Goal: Information Seeking & Learning: Find specific page/section

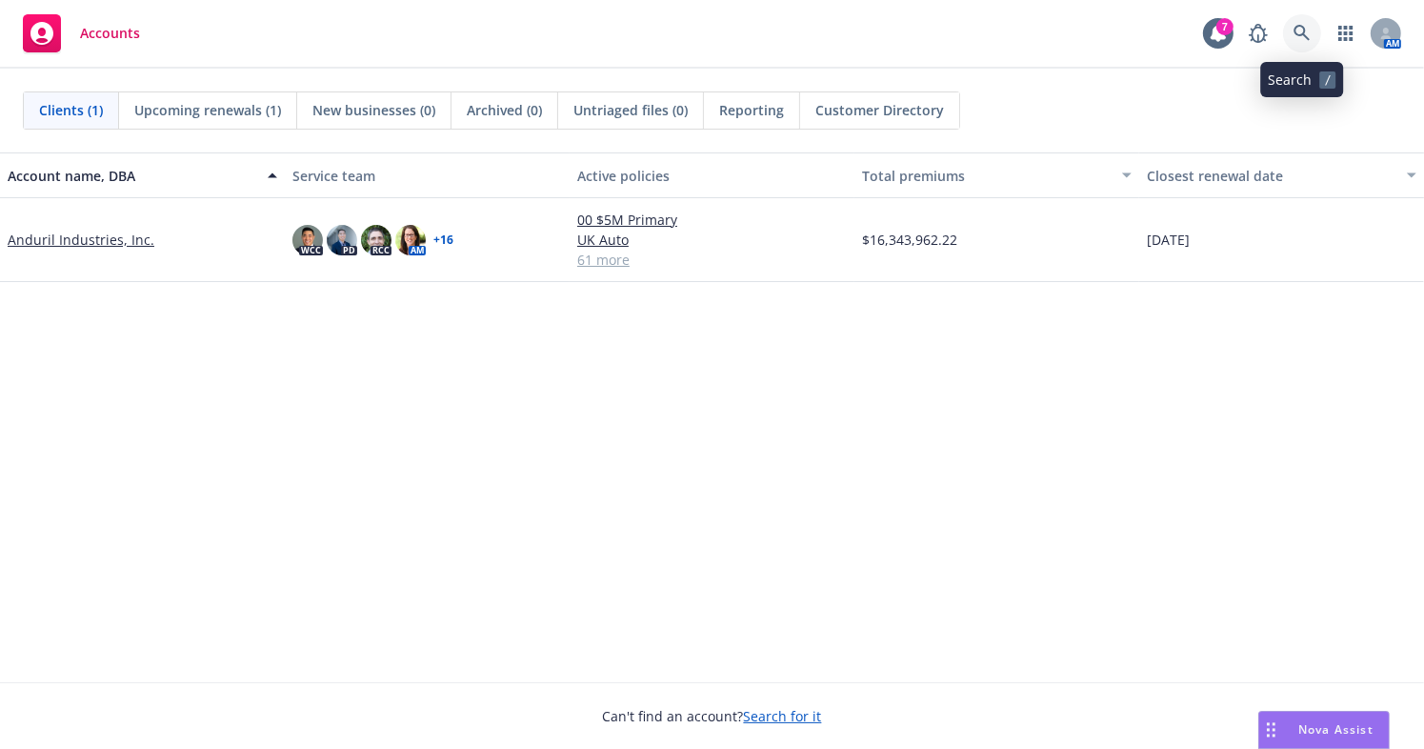
click at [1309, 23] on link at bounding box center [1302, 33] width 38 height 38
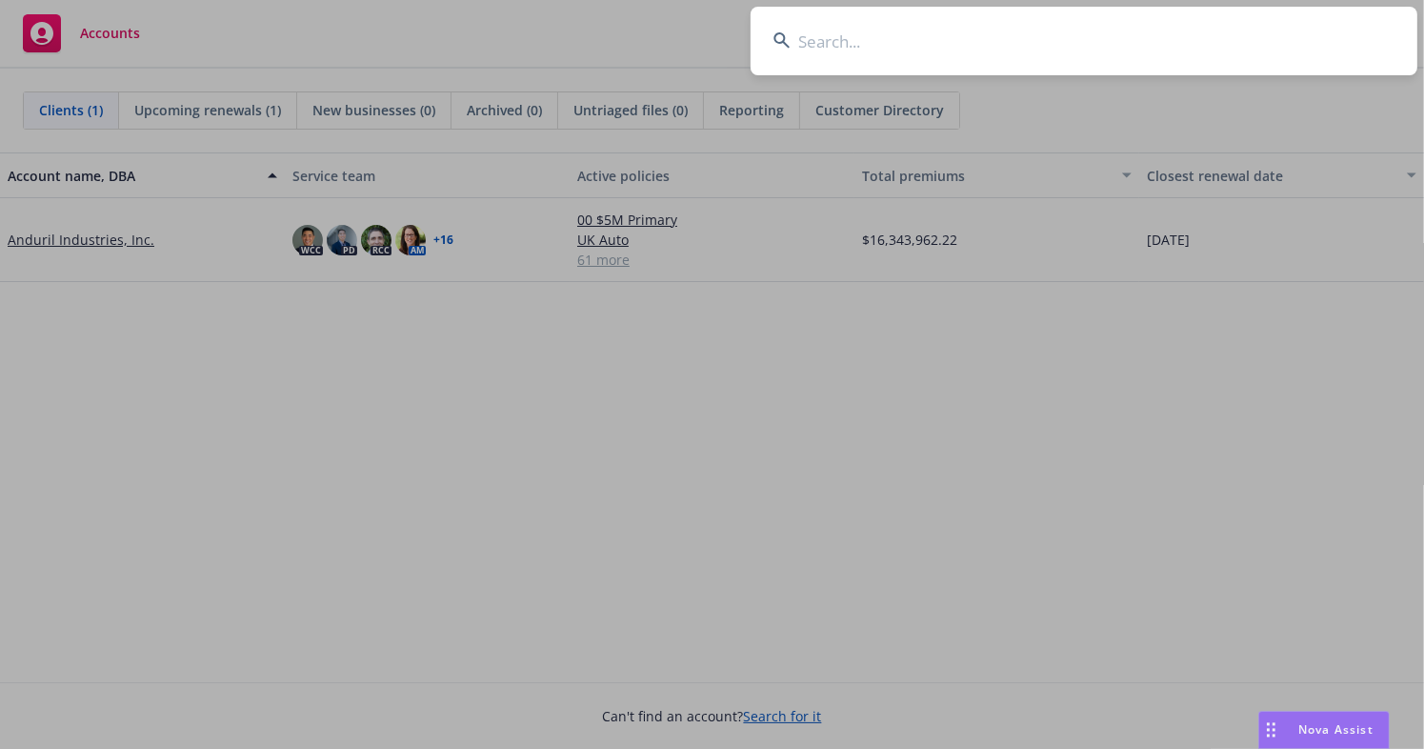
click at [974, 33] on input at bounding box center [1084, 41] width 667 height 69
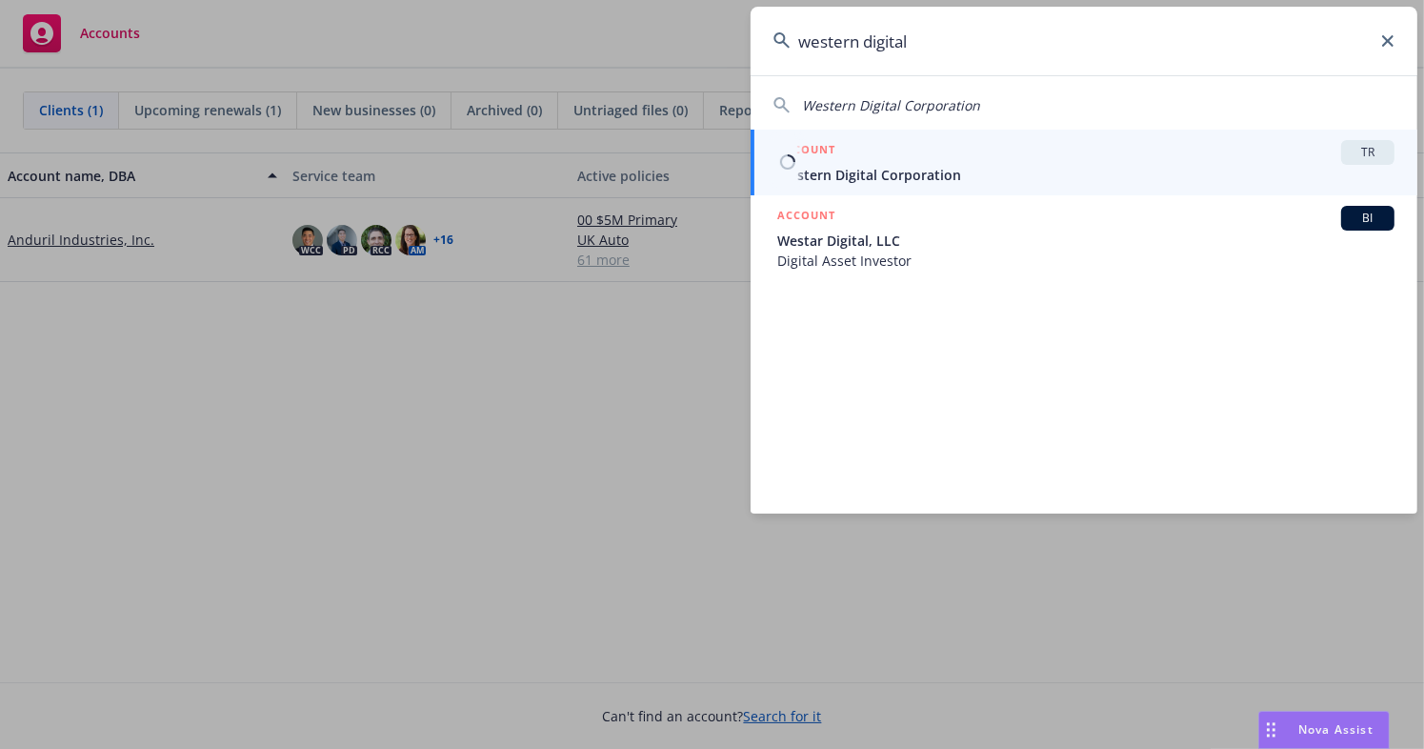
type input "western digital"
click at [888, 170] on span "Western Digital Corporation" at bounding box center [1086, 175] width 617 height 20
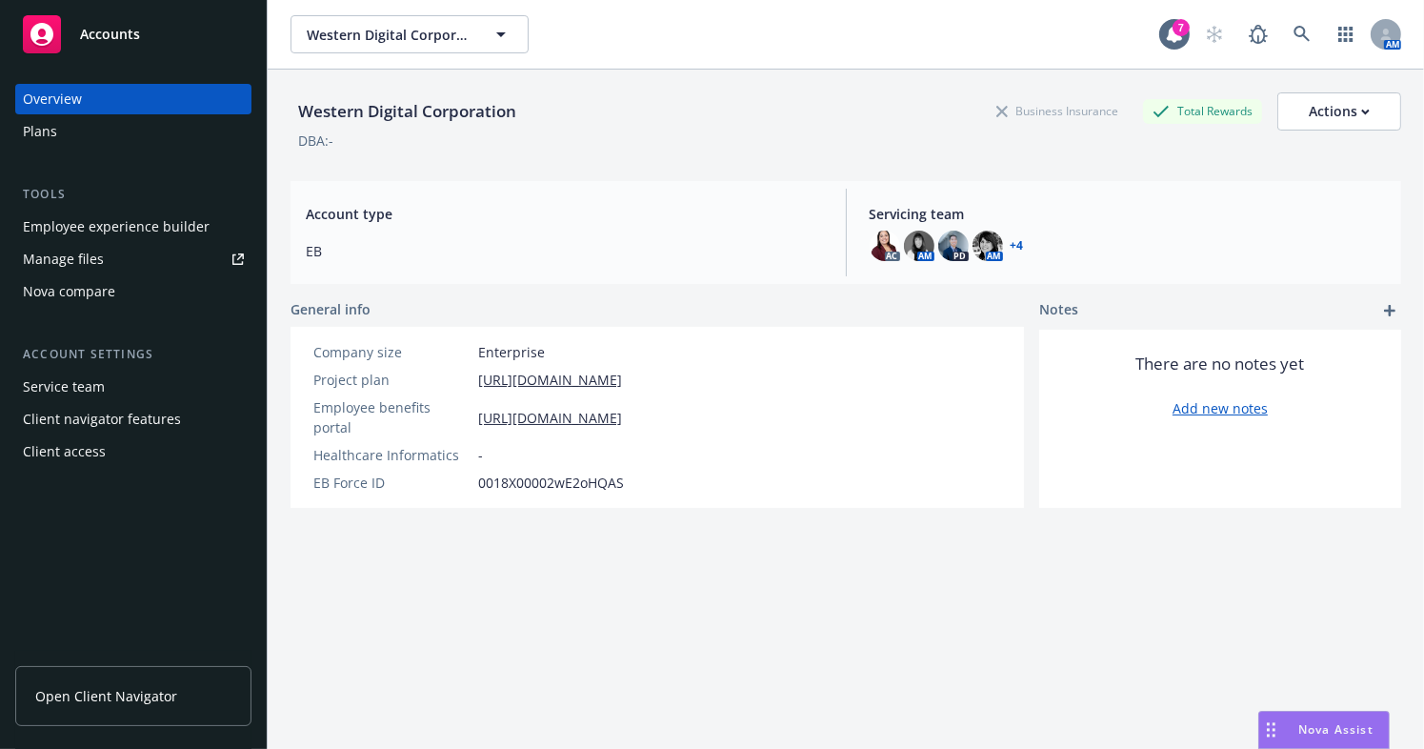
click at [95, 686] on span "Open Client Navigator" at bounding box center [106, 696] width 142 height 20
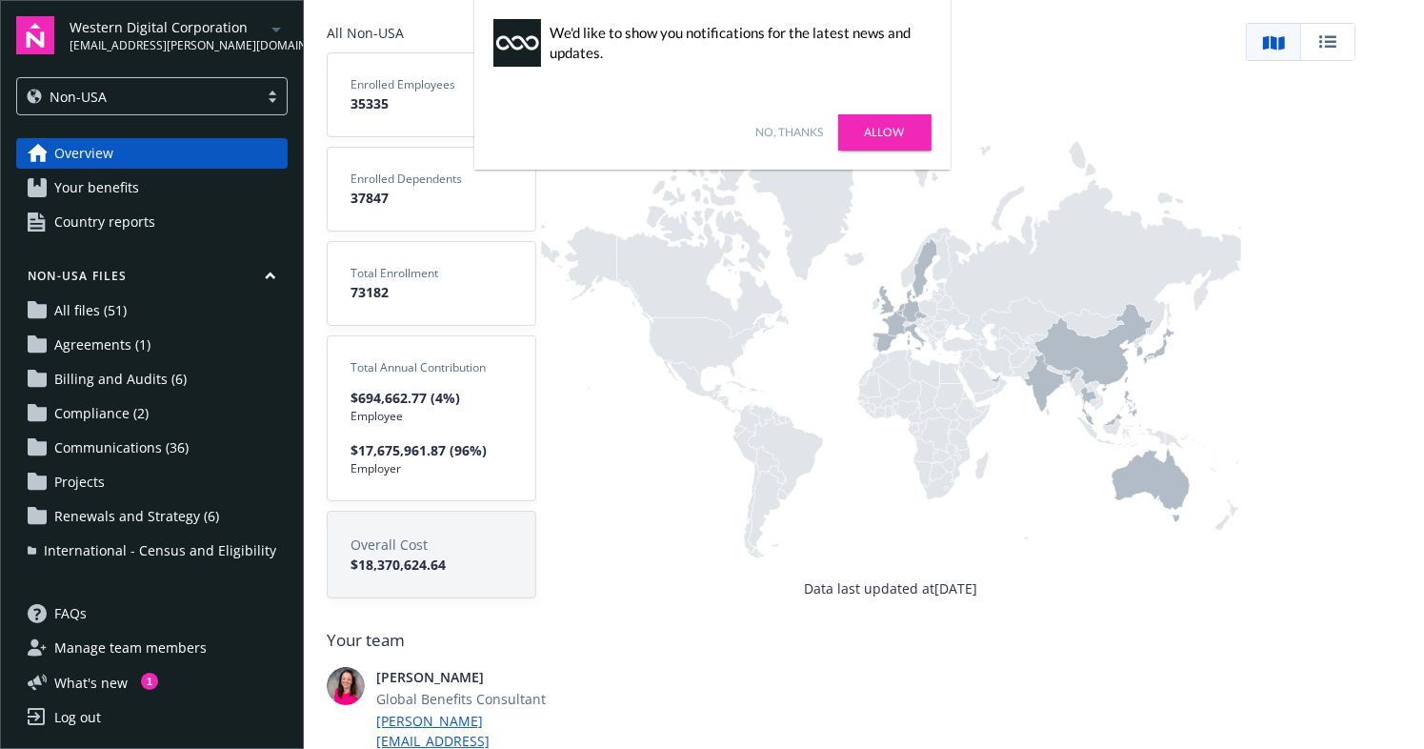
click at [892, 129] on link "Allow" at bounding box center [884, 132] width 93 height 36
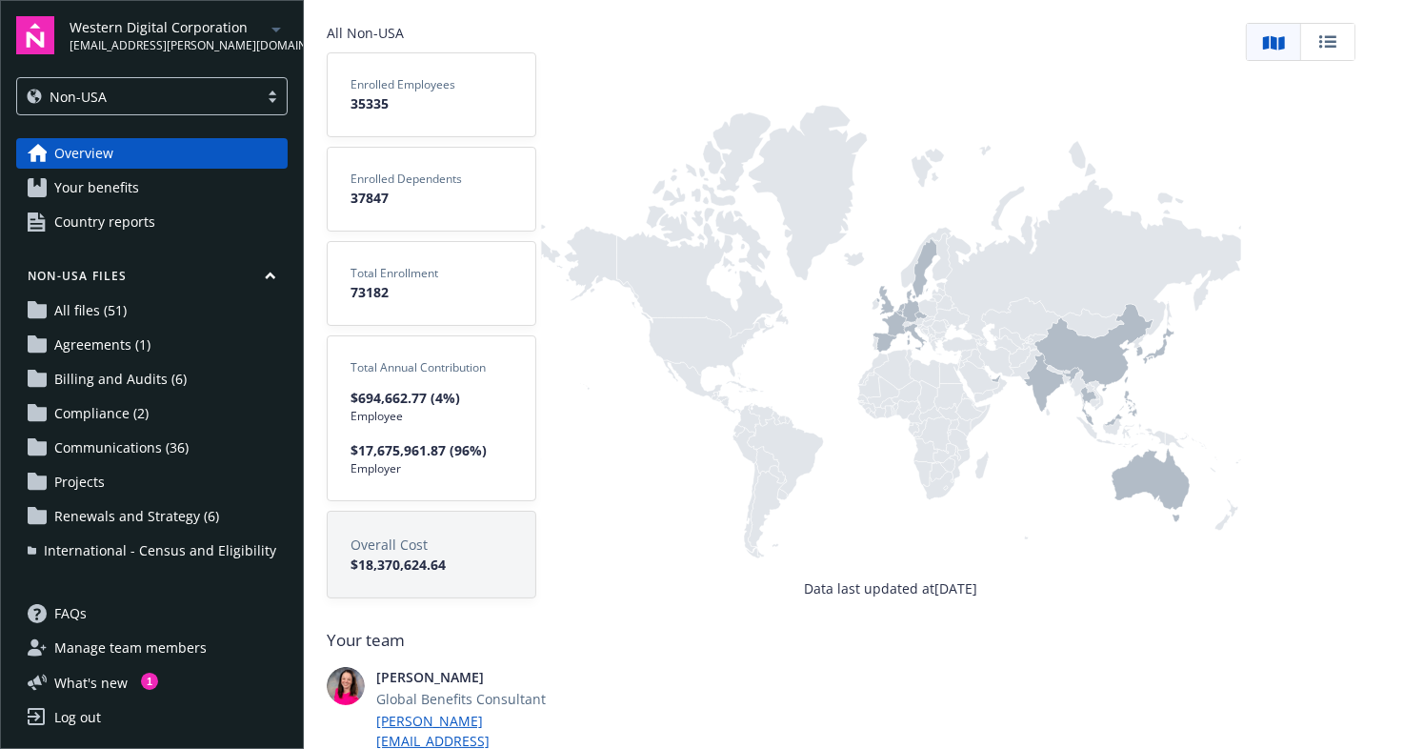
click at [132, 514] on span "Renewals and Strategy (6)" at bounding box center [136, 516] width 165 height 30
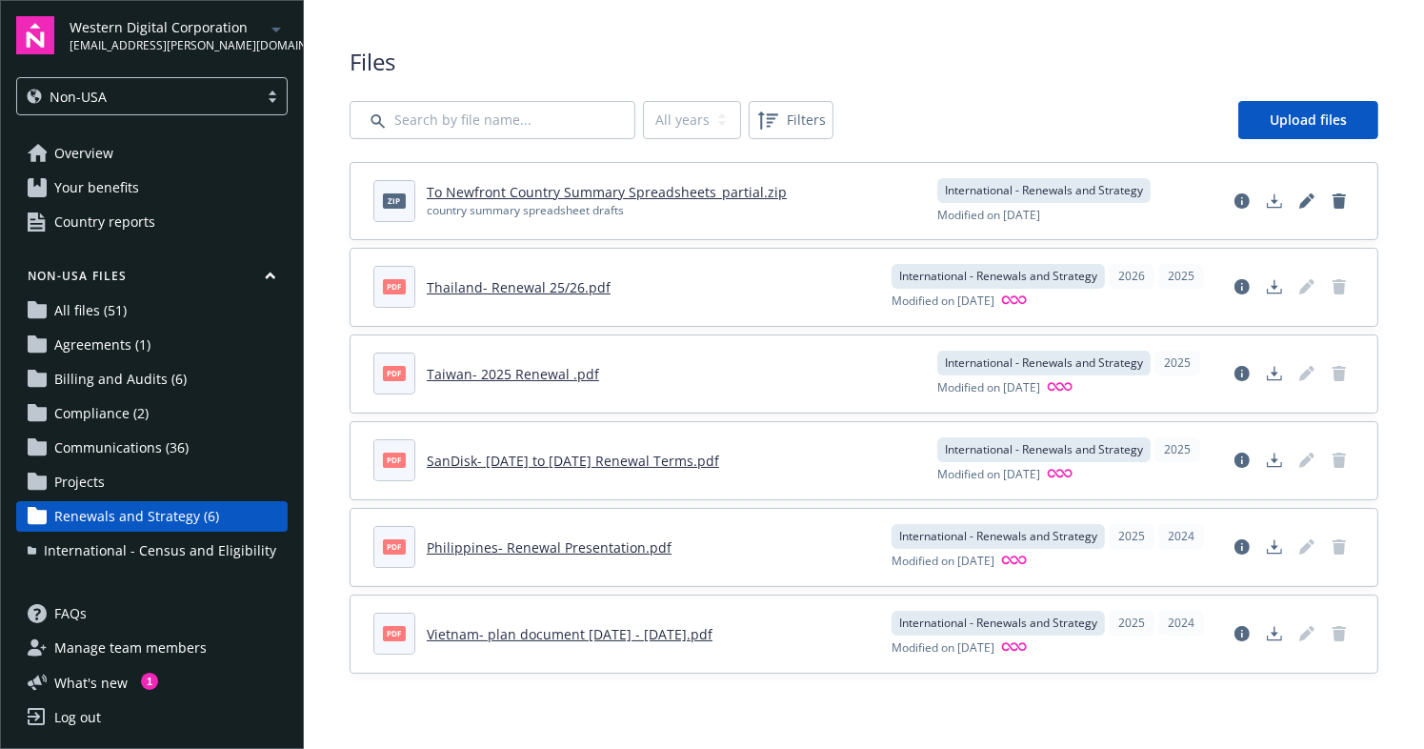
click at [84, 484] on span "Projects" at bounding box center [79, 482] width 50 height 30
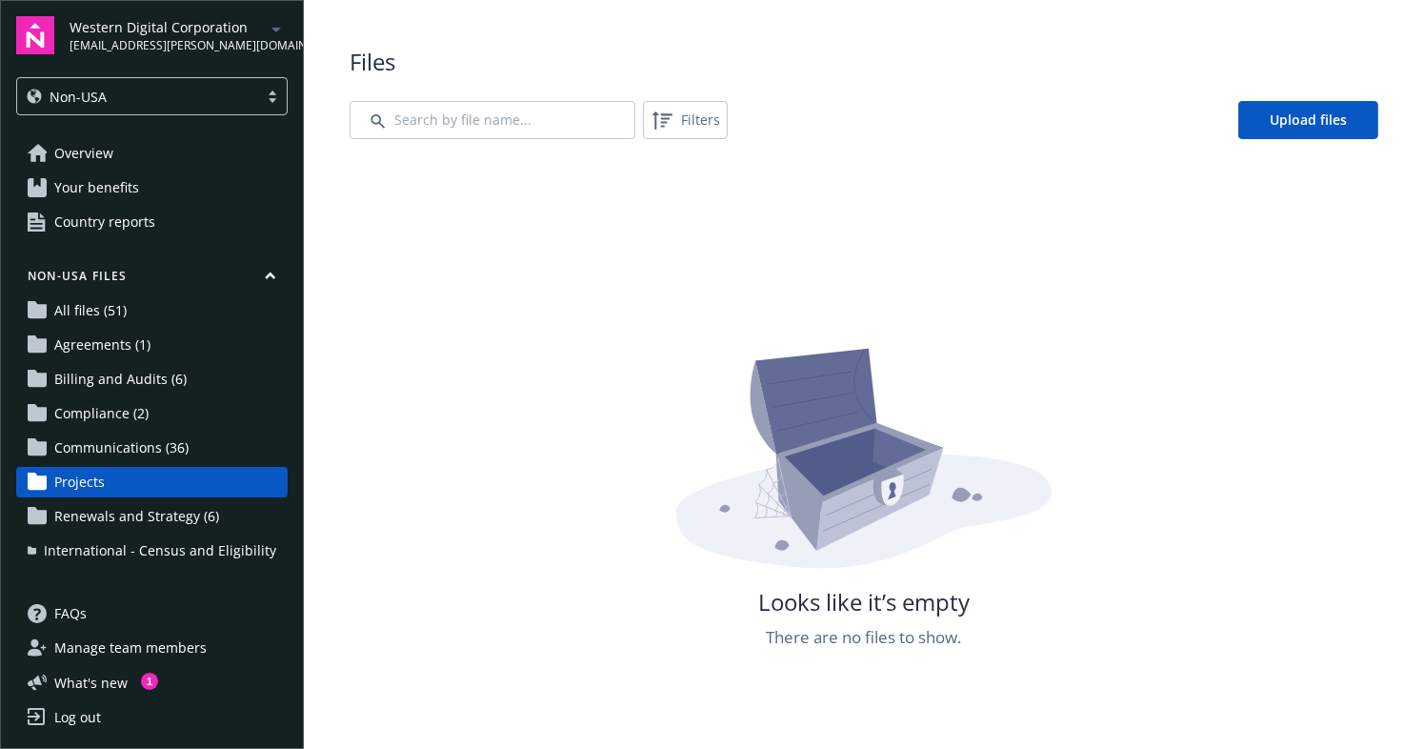
click at [81, 452] on span "Communications (36)" at bounding box center [121, 448] width 134 height 30
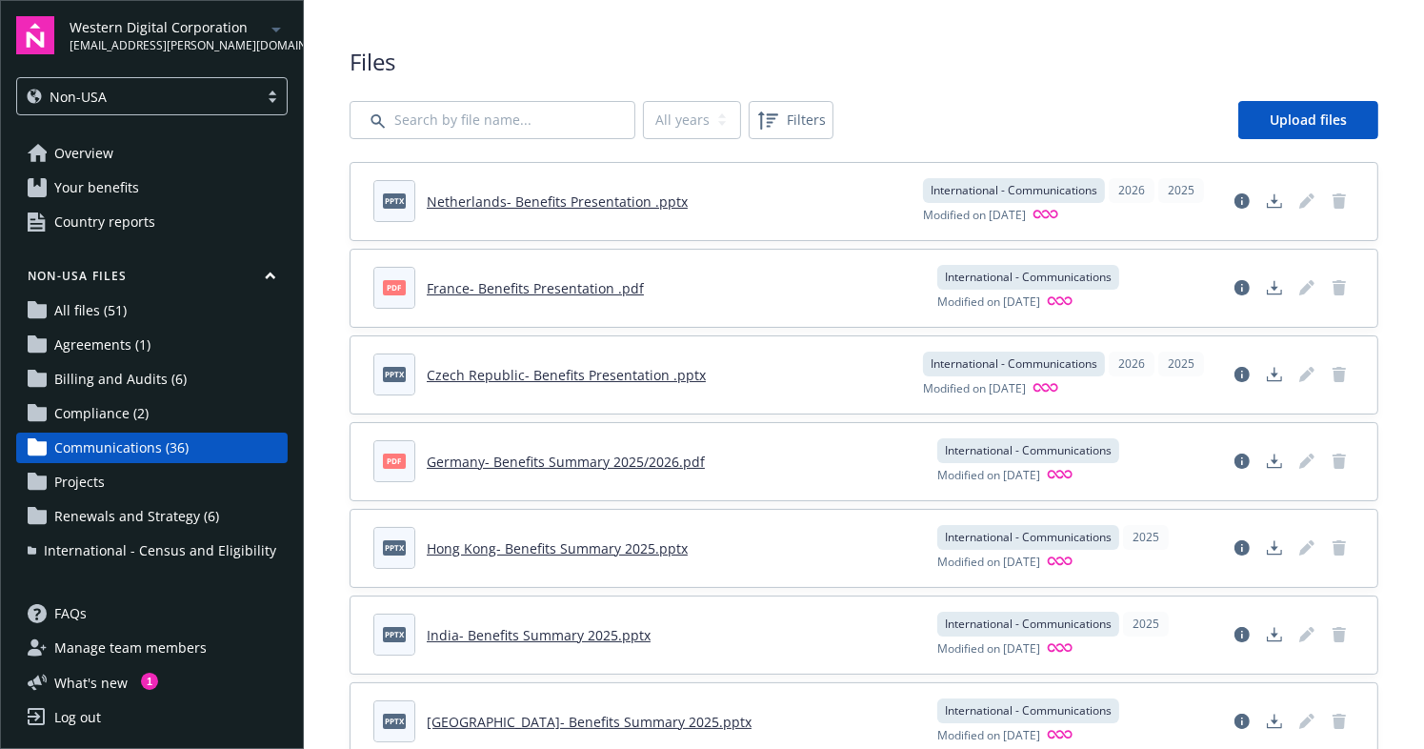
click at [91, 317] on span "All files (51)" at bounding box center [90, 310] width 72 height 30
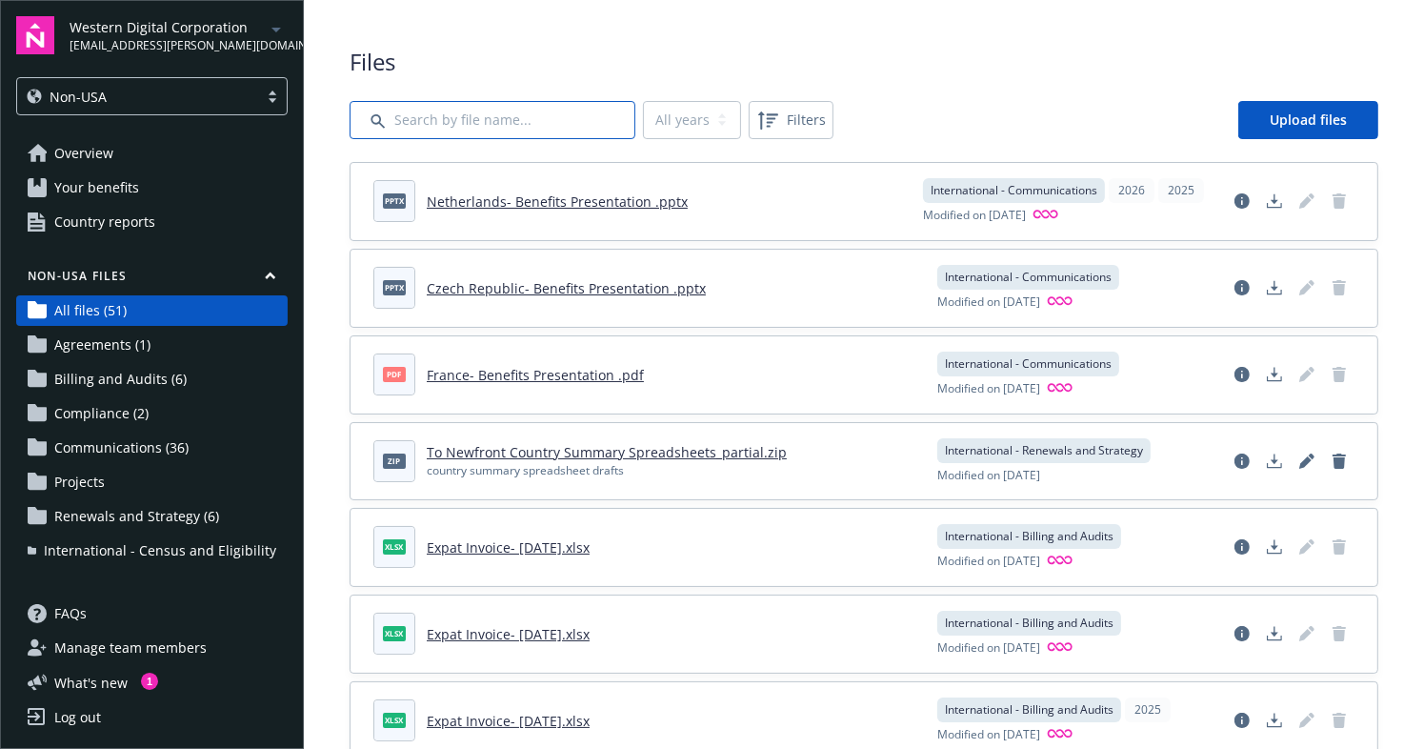
click at [487, 125] on input "Search by file name..." at bounding box center [493, 120] width 286 height 38
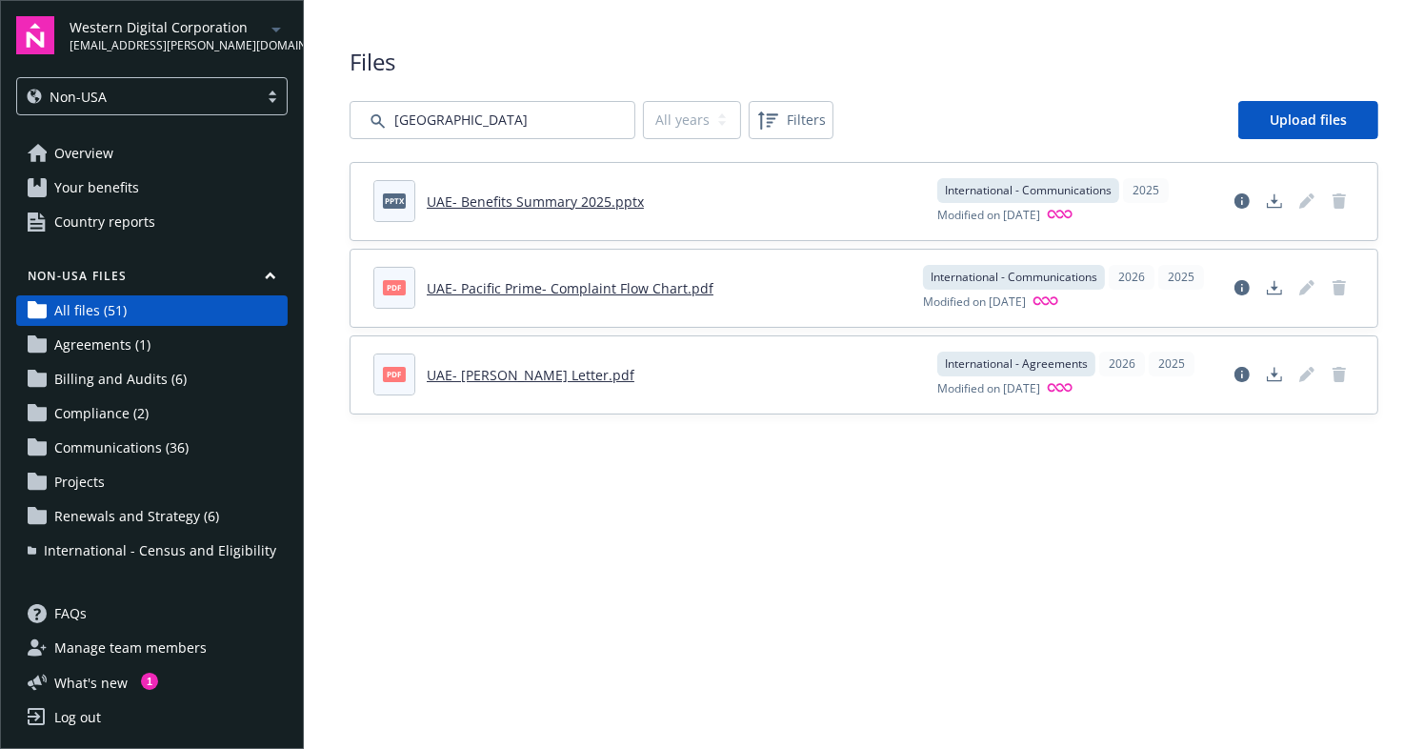
click at [818, 602] on main "Upload progress Files All years 2026 2025 Filters Upload files pptx [GEOGRAPHIC…" at bounding box center [864, 374] width 1121 height 749
drag, startPoint x: 366, startPoint y: 120, endPoint x: 325, endPoint y: 120, distance: 41.0
click at [325, 120] on div "Files All years 2026 2025 Filters Upload files pptx [GEOGRAPHIC_DATA]- Benefits…" at bounding box center [864, 230] width 1121 height 460
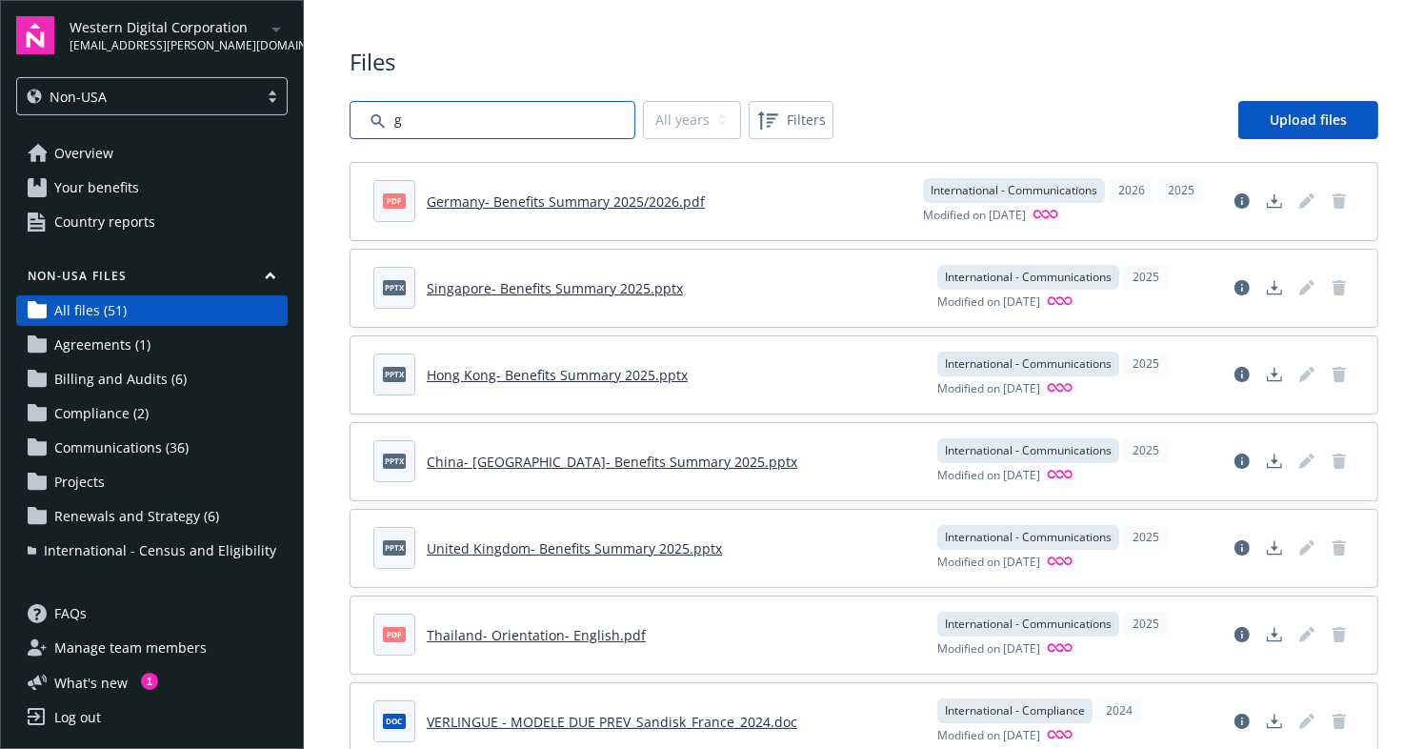
click at [455, 132] on input "Search by file name..." at bounding box center [493, 120] width 286 height 38
type input "[GEOGRAPHIC_DATA]"
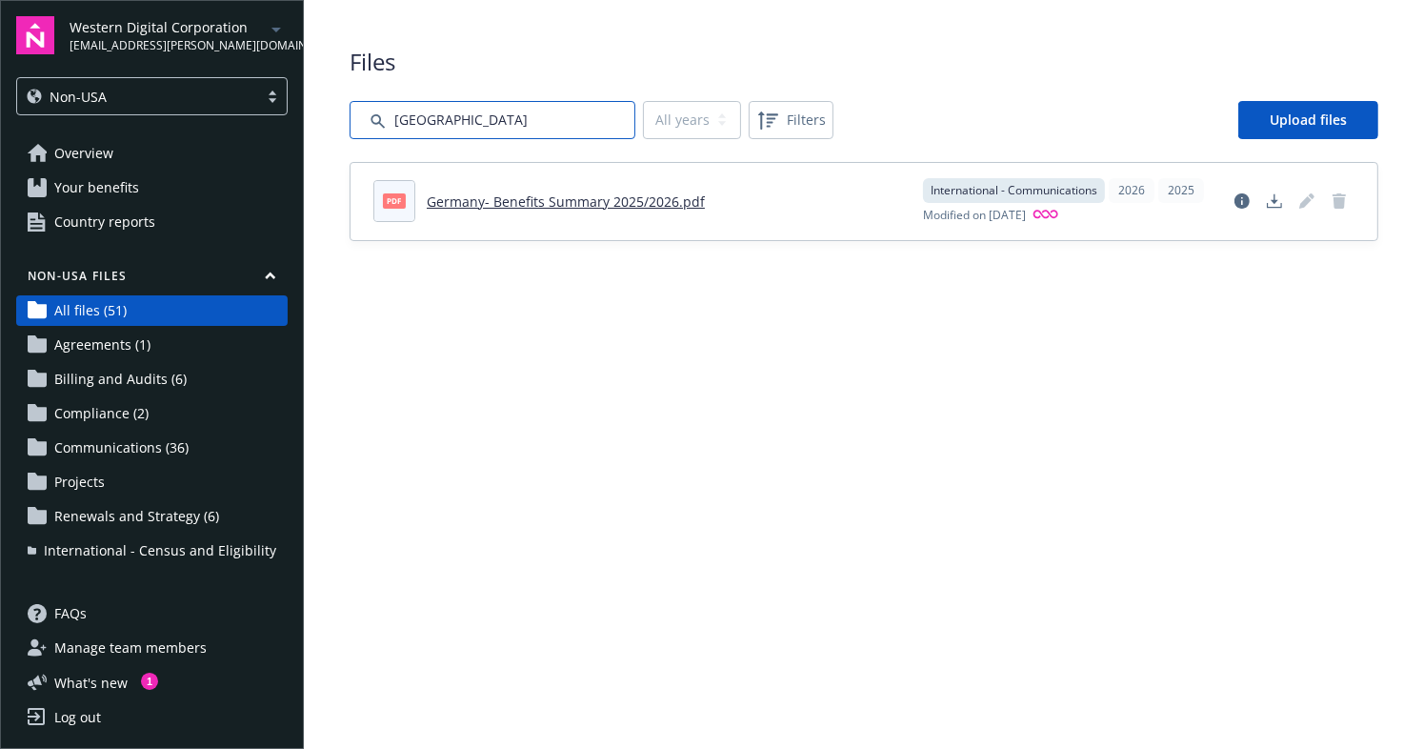
drag, startPoint x: 468, startPoint y: 112, endPoint x: 322, endPoint y: 111, distance: 145.8
click at [322, 111] on div "Files All years 2026 2025 Filters Upload files pdf [GEOGRAPHIC_DATA]- Benefits …" at bounding box center [864, 143] width 1121 height 287
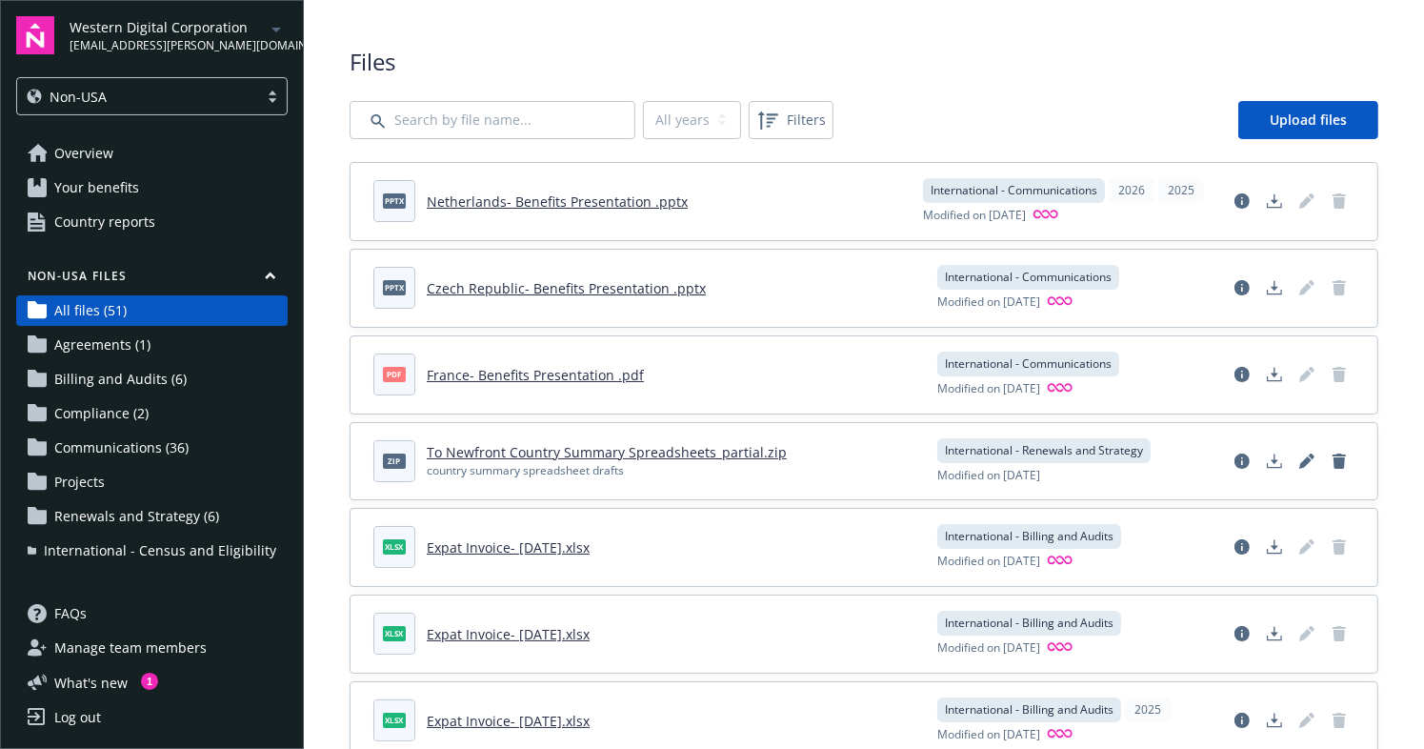
click at [212, 85] on div "Non-USA" at bounding box center [137, 97] width 241 height 24
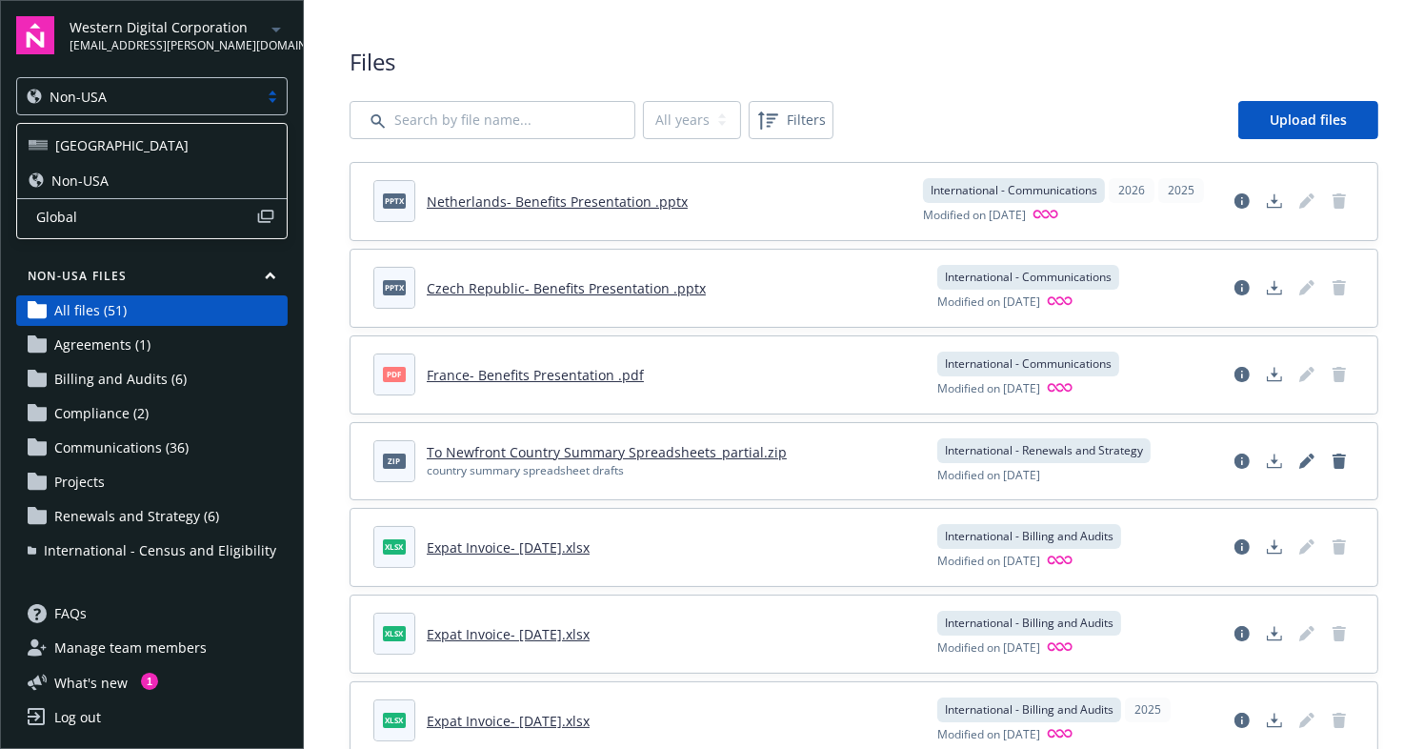
click at [149, 202] on div "Global" at bounding box center [152, 216] width 270 height 36
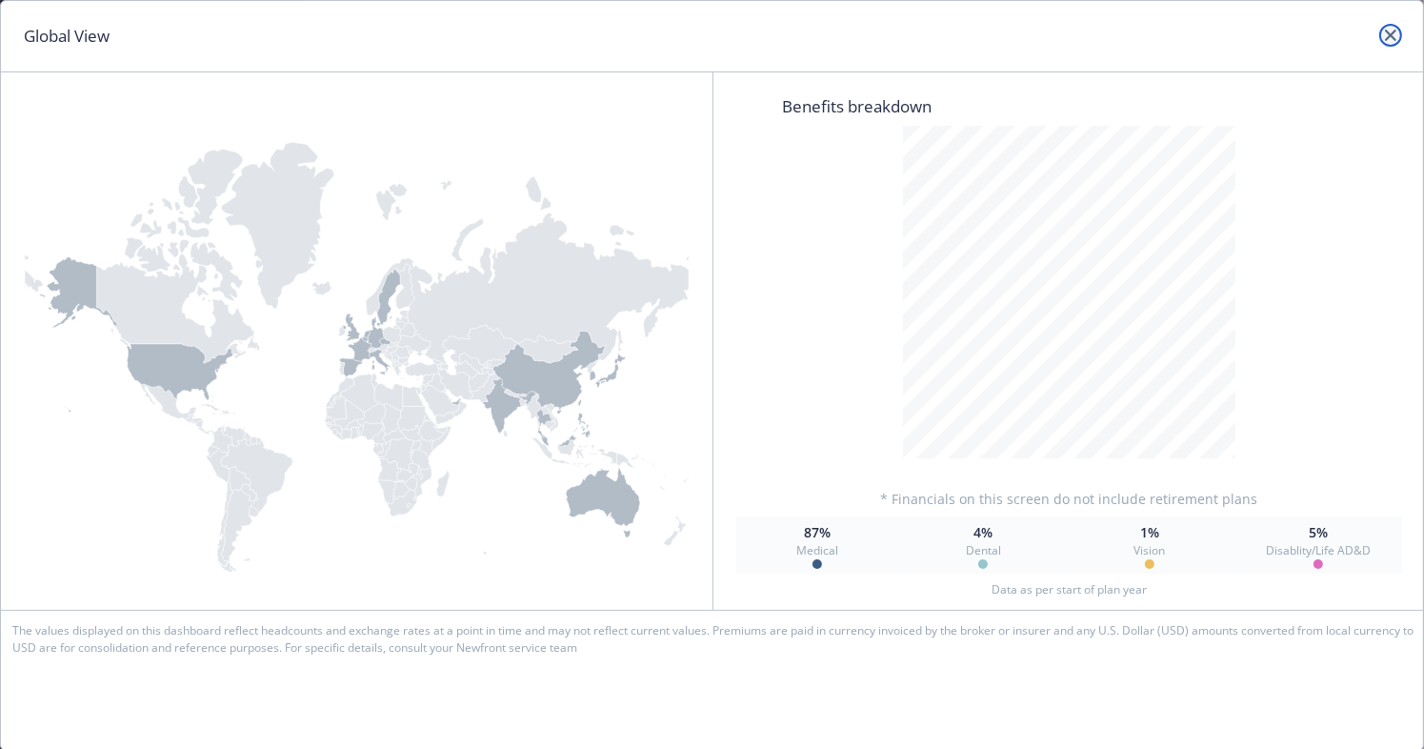
click at [1388, 36] on icon "close" at bounding box center [1390, 35] width 11 height 11
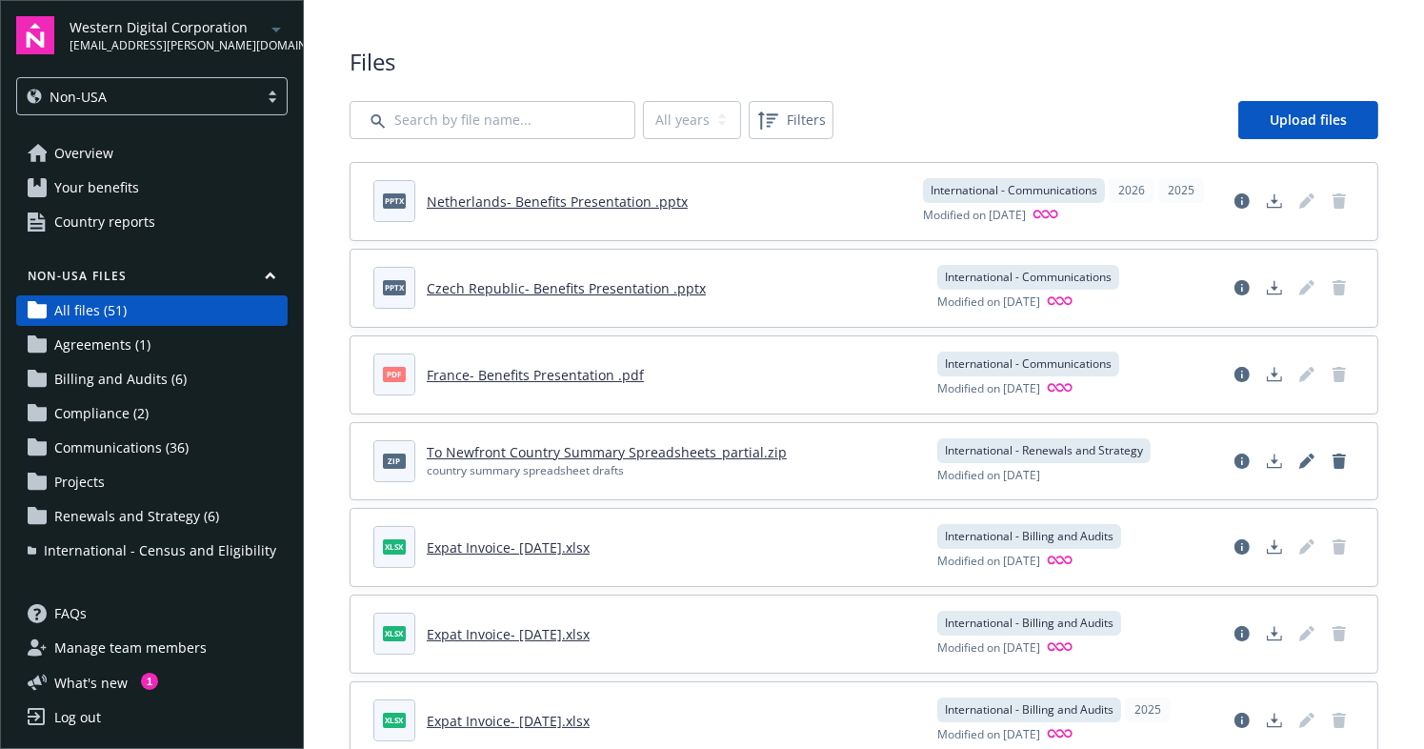
click at [104, 457] on span "Communications (36)" at bounding box center [121, 448] width 134 height 30
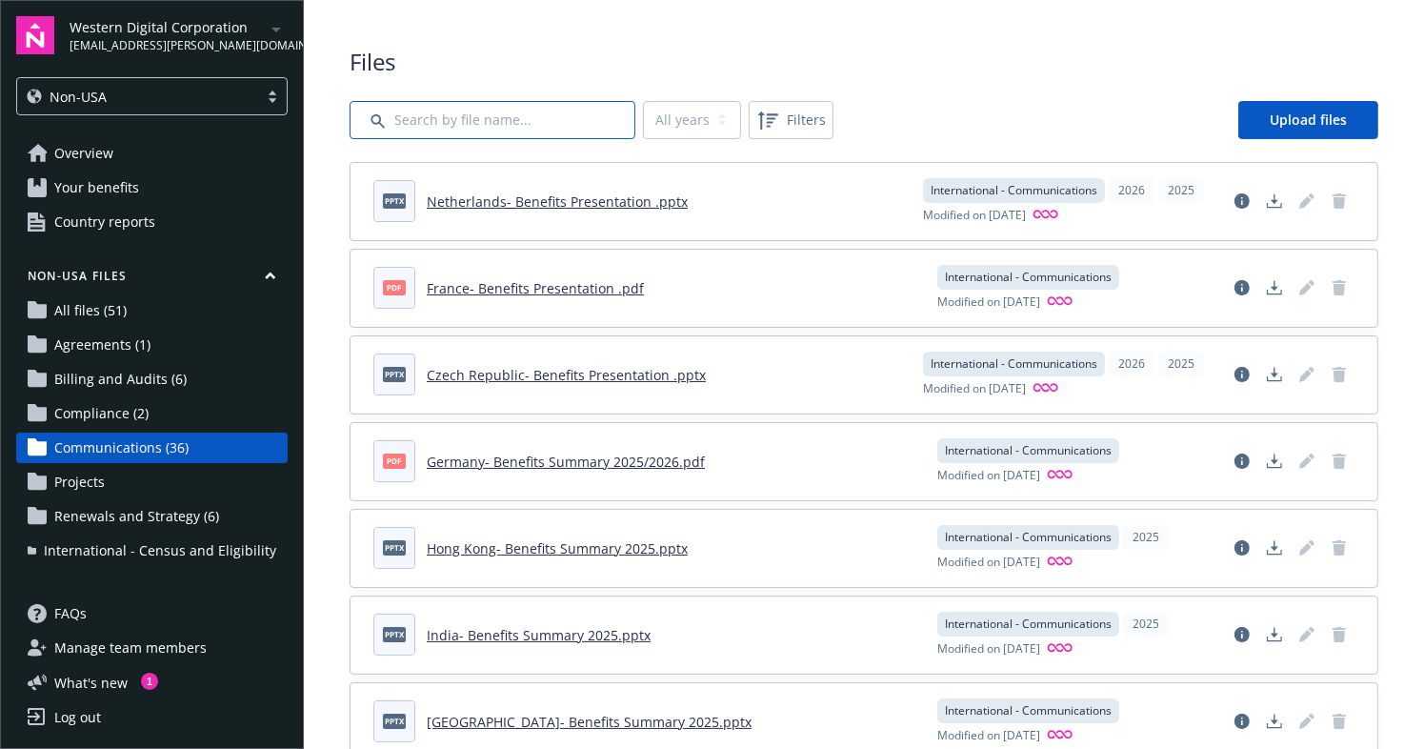
click at [422, 110] on input "Search by file name..." at bounding box center [493, 120] width 286 height 38
click at [271, 274] on icon "button" at bounding box center [270, 275] width 9 height 5
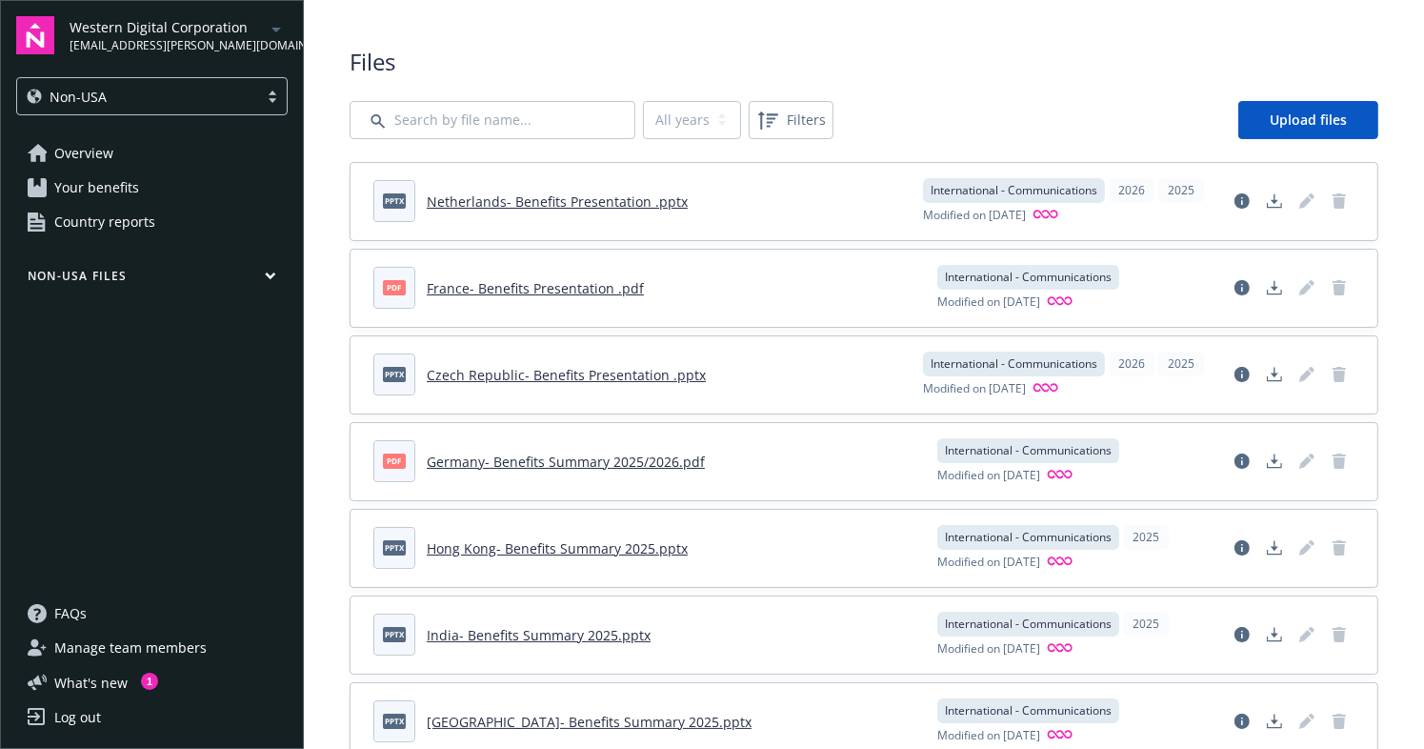
click at [271, 274] on icon "button" at bounding box center [270, 276] width 11 height 9
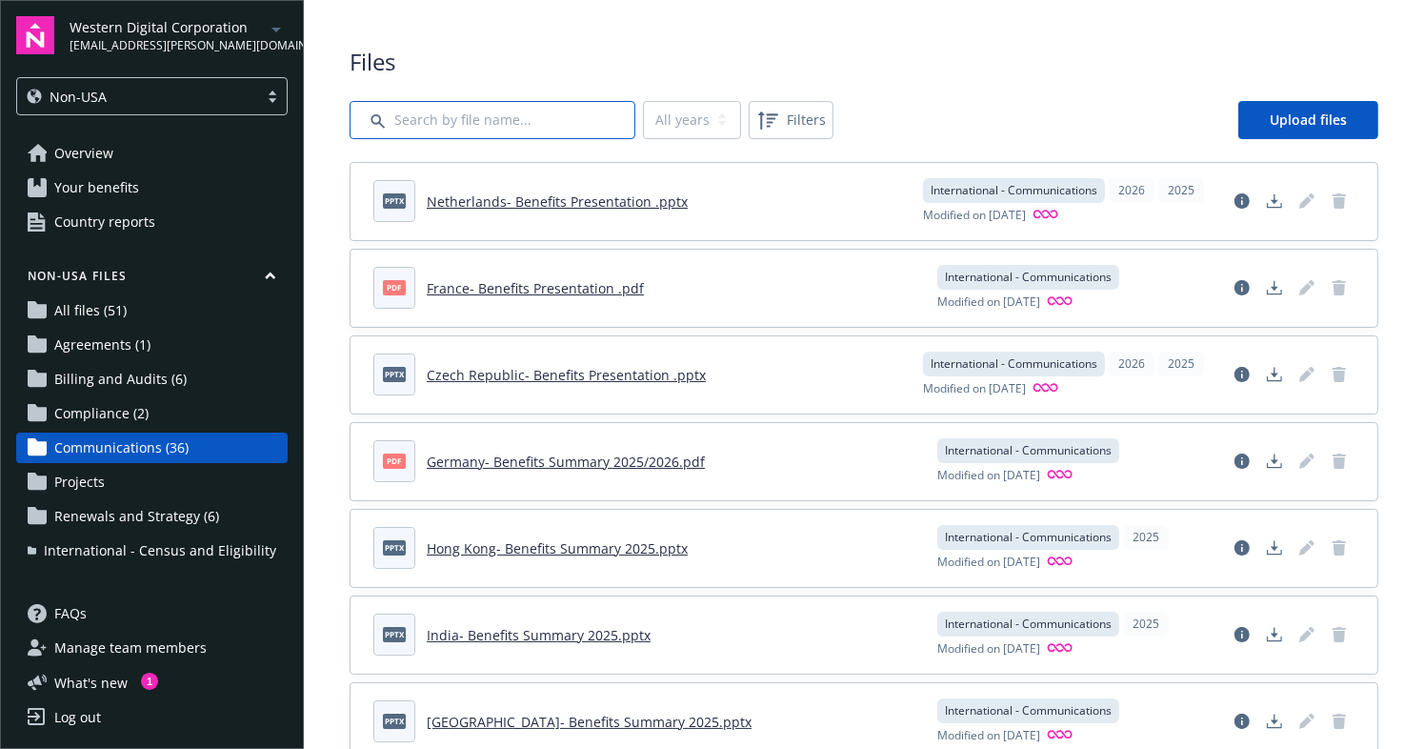
click at [497, 113] on input "Search by file name..." at bounding box center [493, 120] width 286 height 38
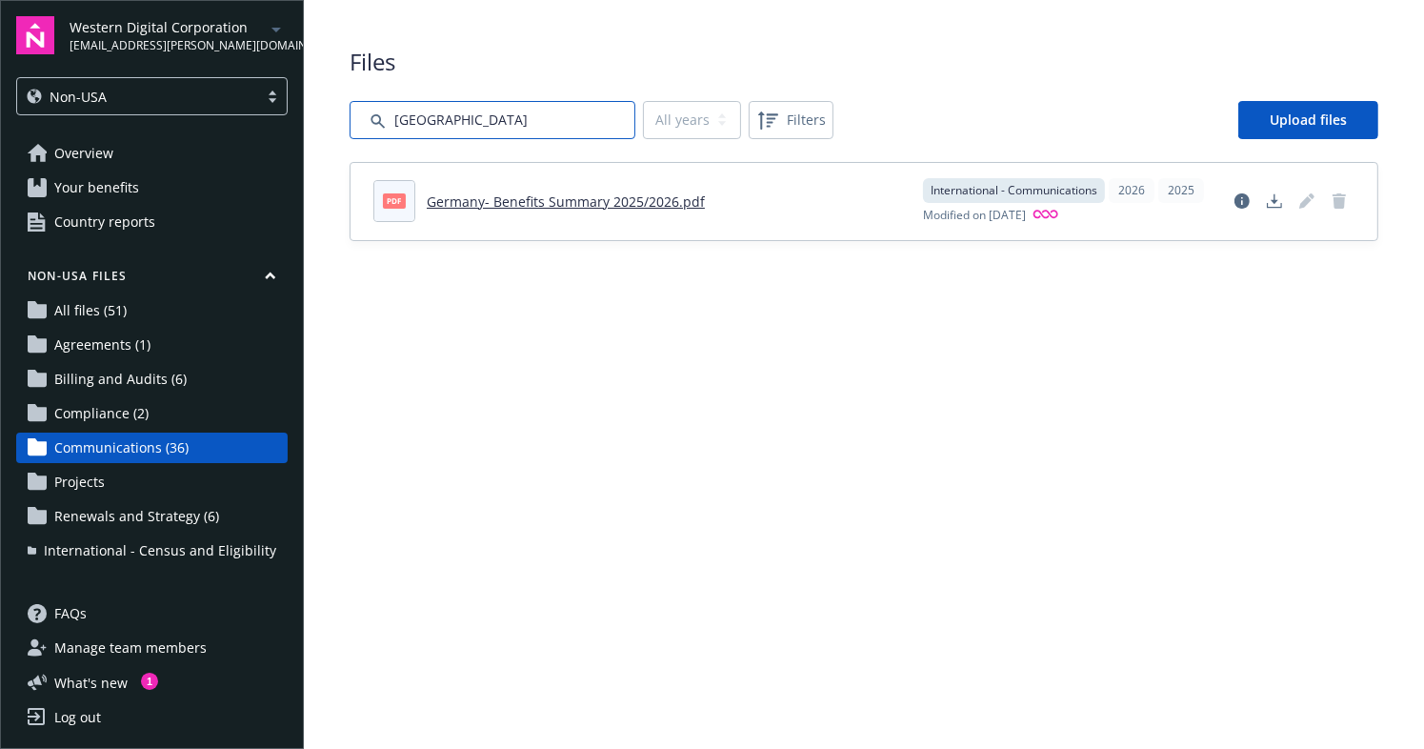
click at [531, 108] on input "Search by file name..." at bounding box center [493, 120] width 286 height 38
drag, startPoint x: 465, startPoint y: 120, endPoint x: 320, endPoint y: 119, distance: 144.8
click at [320, 119] on div "Files All years 2026 2025 Filters Upload files pdf [GEOGRAPHIC_DATA]- Benefits …" at bounding box center [864, 143] width 1121 height 287
type input "[GEOGRAPHIC_DATA]"
click at [747, 446] on main "Upload progress Files All years 2025 Filters Upload files pptx [GEOGRAPHIC_DATA…" at bounding box center [864, 374] width 1121 height 749
